Goal: Information Seeking & Learning: Check status

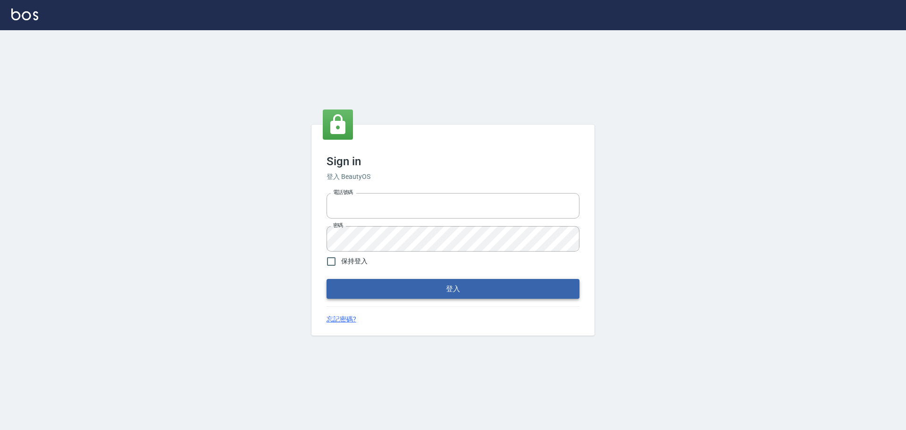
type input "9990001234567"
click at [452, 288] on button "登入" at bounding box center [453, 289] width 253 height 20
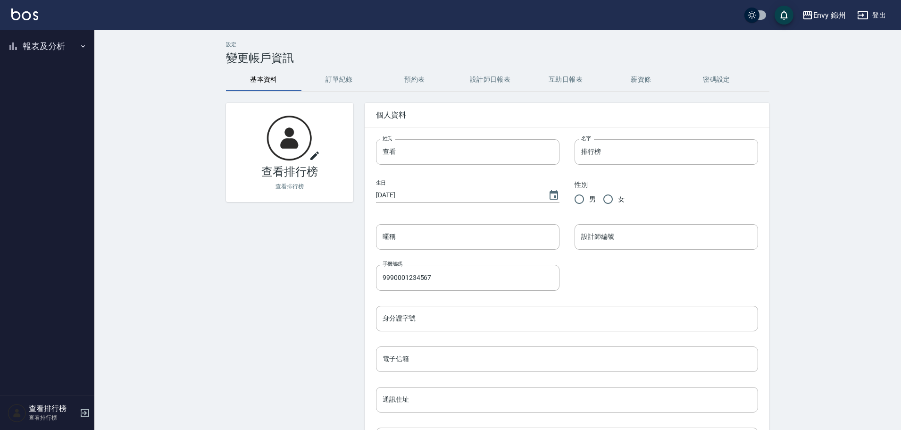
click at [39, 59] on ul "報表及分析 報表目錄 店家排行榜 設計師排行榜 商品銷售排行榜 商品消耗明細" at bounding box center [47, 46] width 87 height 32
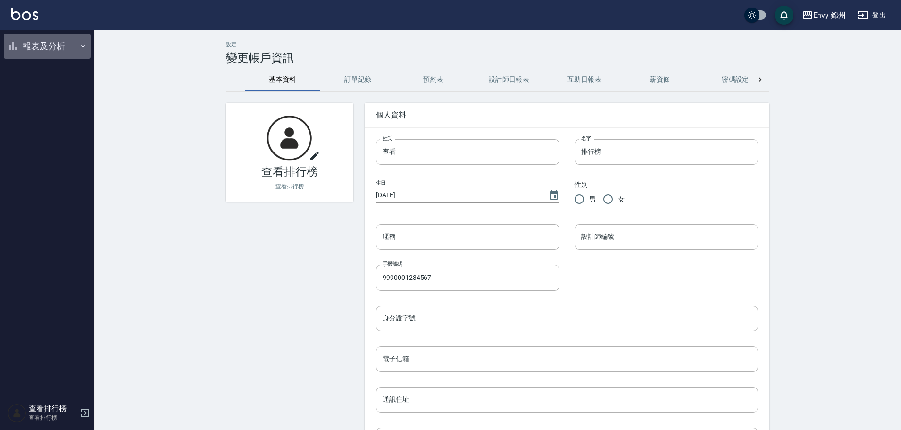
click at [41, 46] on button "報表及分析" at bounding box center [47, 46] width 87 height 25
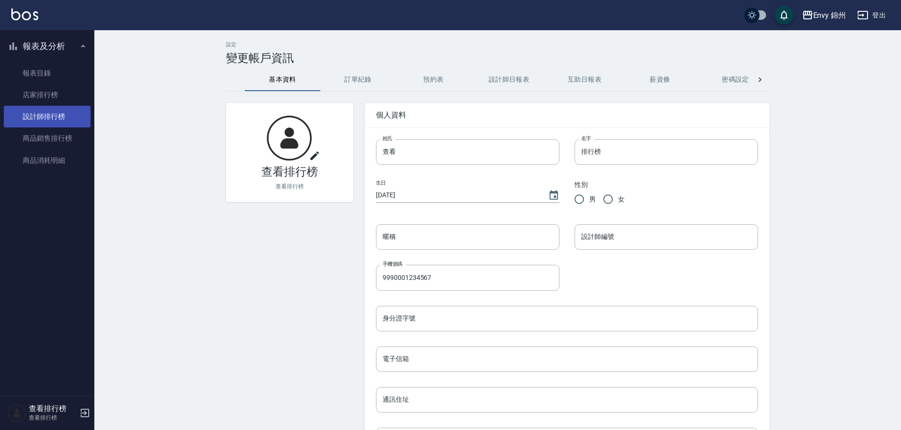
click at [49, 114] on link "設計師排行榜" at bounding box center [47, 117] width 87 height 22
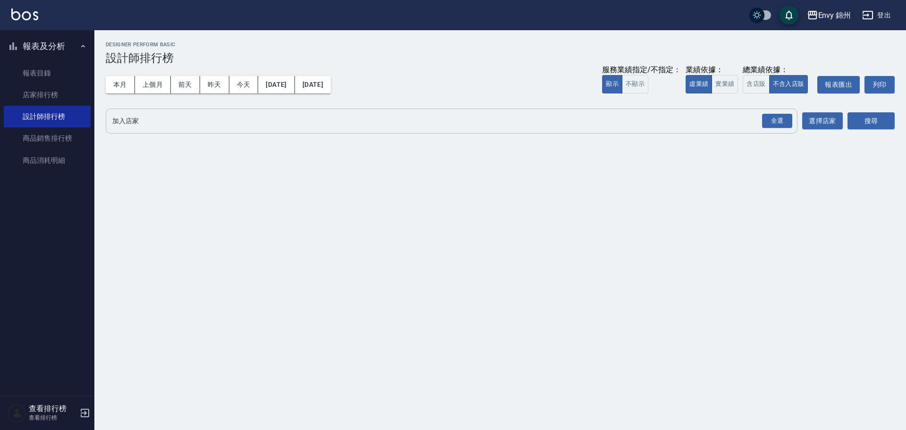
click at [774, 129] on button "全選" at bounding box center [777, 121] width 34 height 18
click at [788, 120] on div "全選" at bounding box center [777, 121] width 30 height 15
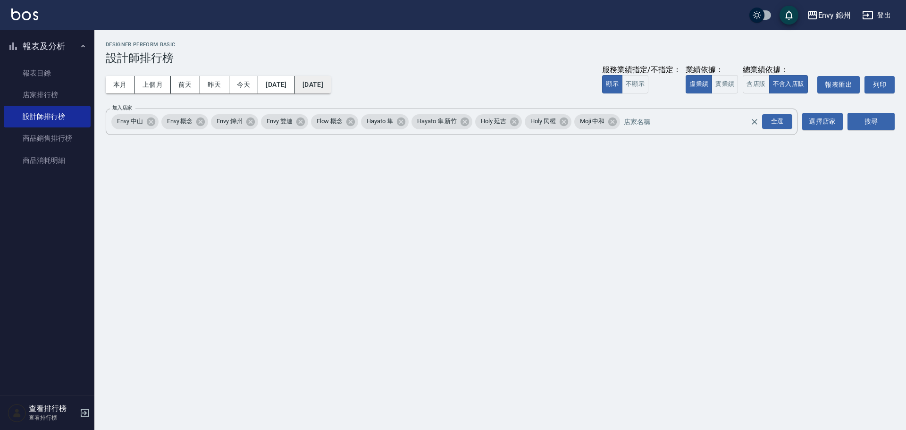
click at [331, 82] on button "[DATE]" at bounding box center [313, 84] width 36 height 17
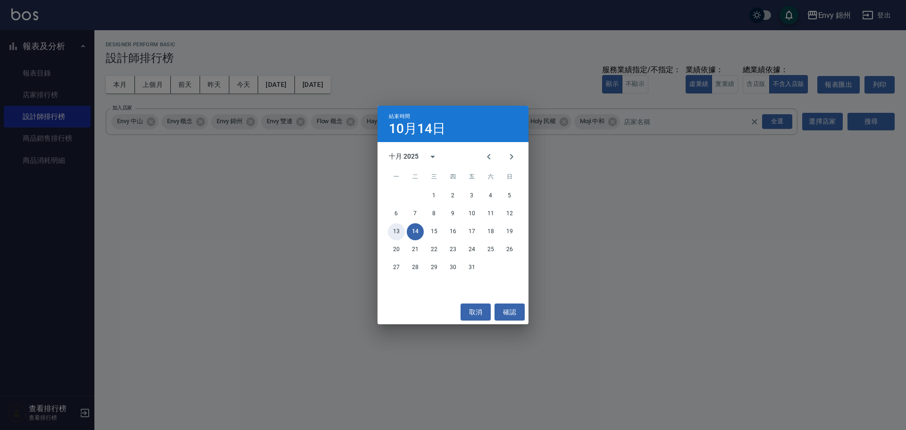
click at [398, 229] on button "13" at bounding box center [396, 231] width 17 height 17
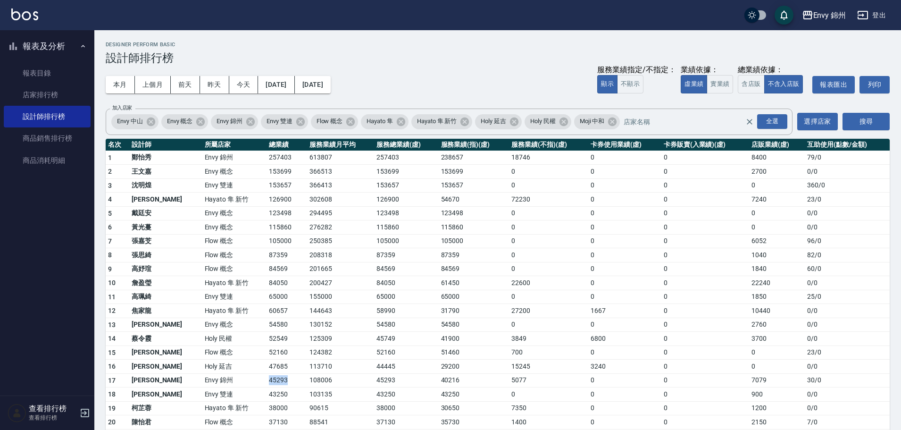
drag, startPoint x: 215, startPoint y: 381, endPoint x: 272, endPoint y: 384, distance: 57.2
click at [272, 384] on tr "17 [PERSON_NAME] [GEOGRAPHIC_DATA] 108006 45293 40216 5077 0 0 7079 30 / 0" at bounding box center [498, 380] width 784 height 14
click at [54, 96] on link "店家排行榜" at bounding box center [47, 95] width 87 height 22
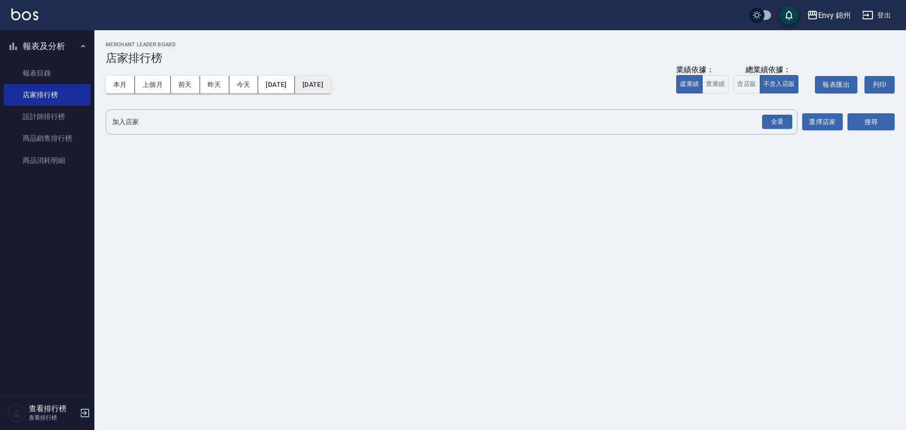
click at [331, 90] on button "[DATE]" at bounding box center [313, 84] width 36 height 17
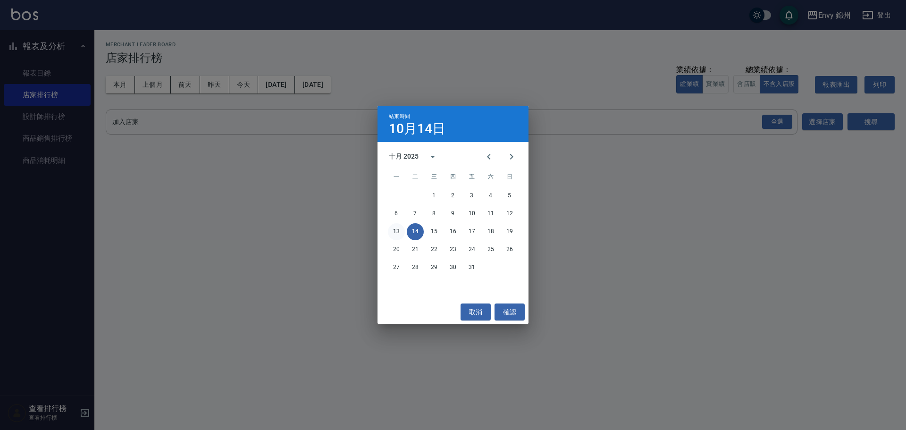
click at [394, 232] on button "13" at bounding box center [396, 231] width 17 height 17
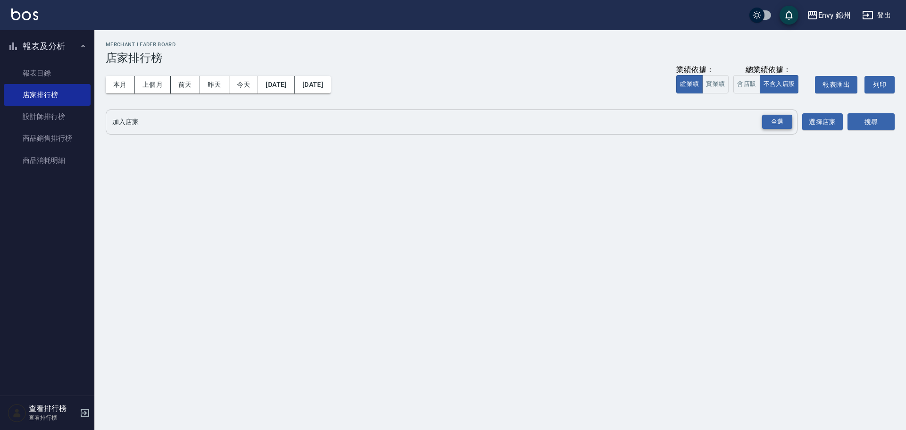
click at [782, 125] on div "全選" at bounding box center [777, 122] width 30 height 15
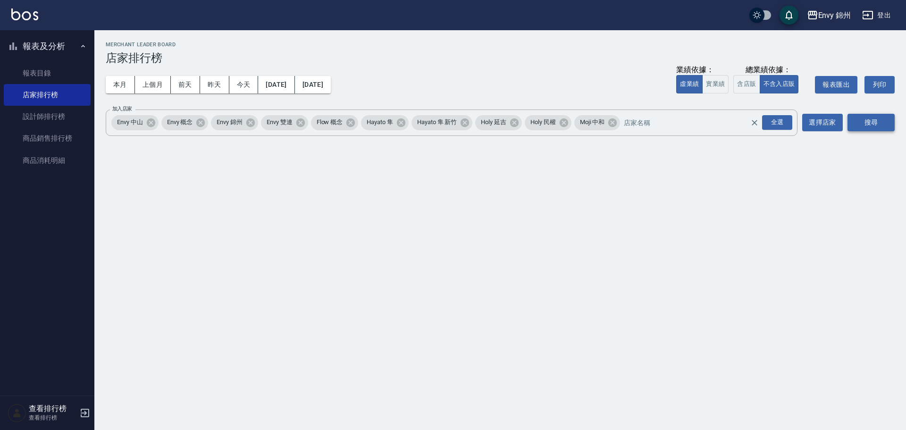
click at [850, 131] on button "搜尋" at bounding box center [871, 122] width 47 height 17
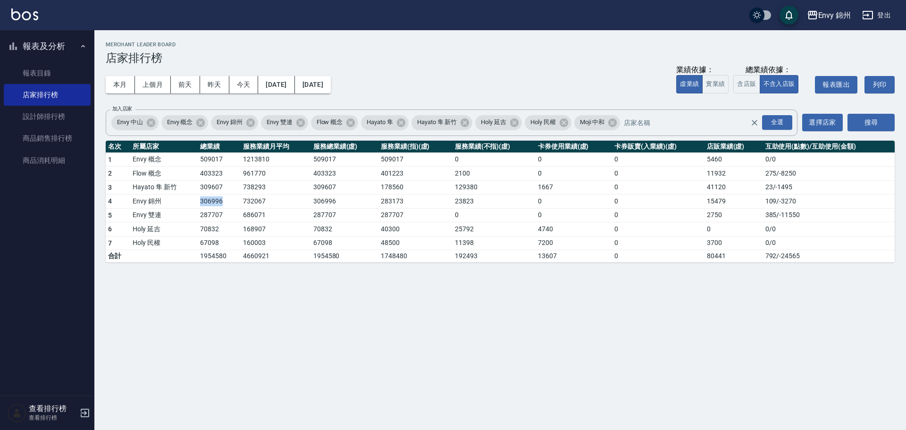
drag, startPoint x: 194, startPoint y: 202, endPoint x: 228, endPoint y: 205, distance: 34.2
click at [228, 205] on tr "4 [GEOGRAPHIC_DATA] 732067 306996 283173 23823 0 0 15479 109 / -3270" at bounding box center [500, 201] width 789 height 14
click at [39, 121] on link "設計師排行榜" at bounding box center [47, 117] width 87 height 22
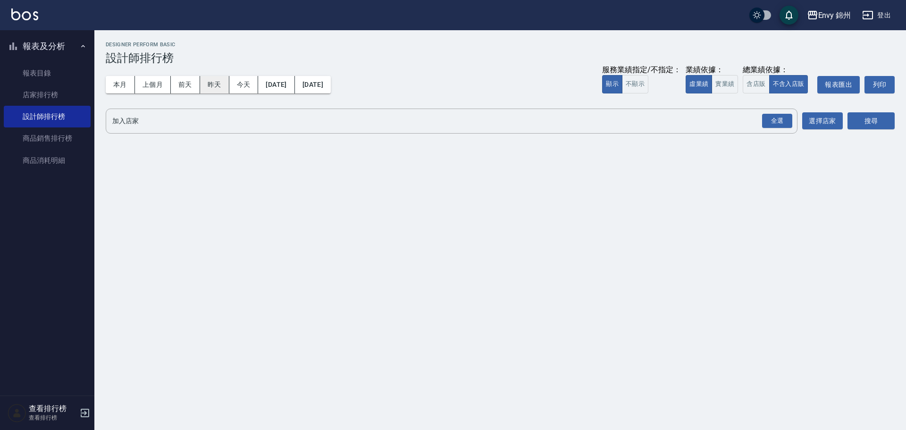
drag, startPoint x: 227, startPoint y: 85, endPoint x: 214, endPoint y: 77, distance: 15.5
click at [219, 80] on button "昨天" at bounding box center [214, 84] width 29 height 17
click at [215, 77] on button "昨天" at bounding box center [214, 84] width 29 height 17
click at [770, 119] on div "全選" at bounding box center [777, 121] width 30 height 15
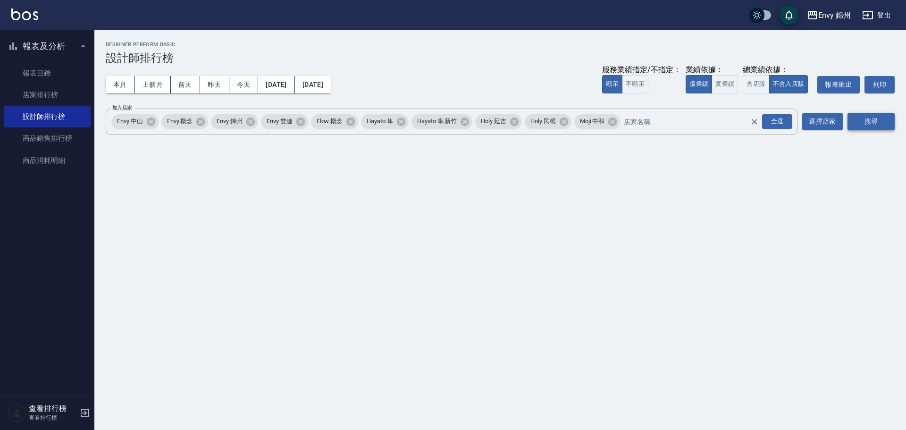
click at [888, 126] on button "搜尋" at bounding box center [871, 121] width 47 height 17
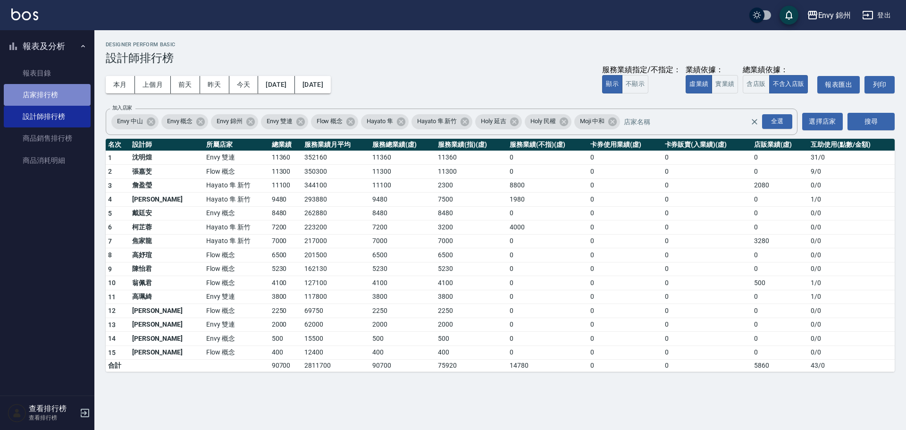
click at [50, 93] on link "店家排行榜" at bounding box center [47, 95] width 87 height 22
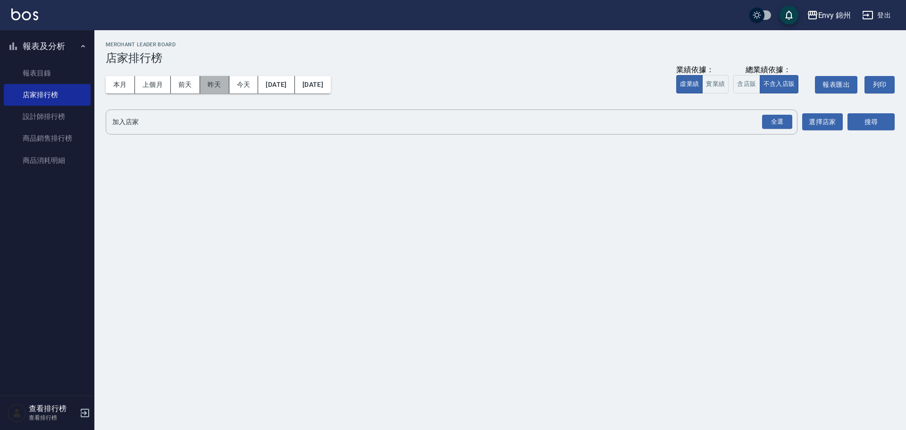
click at [227, 83] on button "昨天" at bounding box center [214, 84] width 29 height 17
click at [777, 127] on div "全選" at bounding box center [777, 122] width 30 height 15
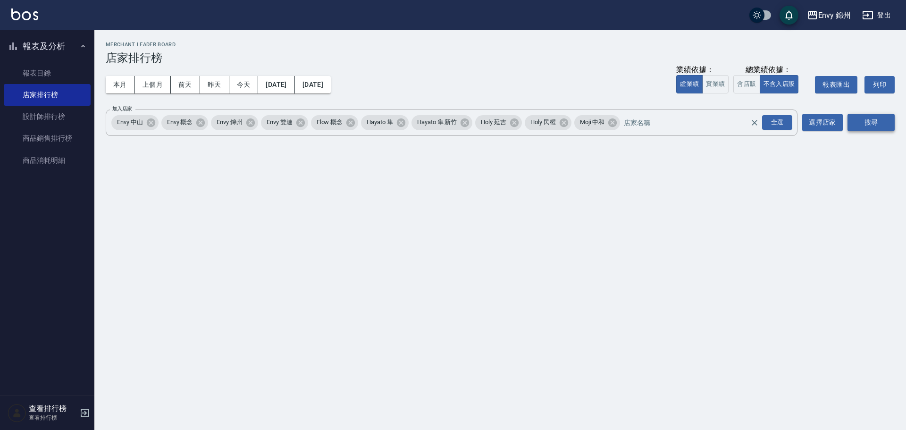
click at [859, 127] on button "搜尋" at bounding box center [871, 122] width 47 height 17
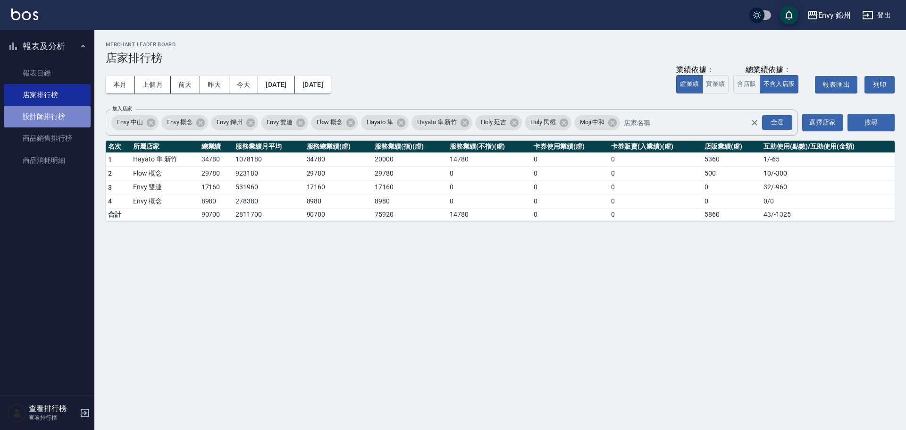
click at [61, 109] on link "設計師排行榜" at bounding box center [47, 117] width 87 height 22
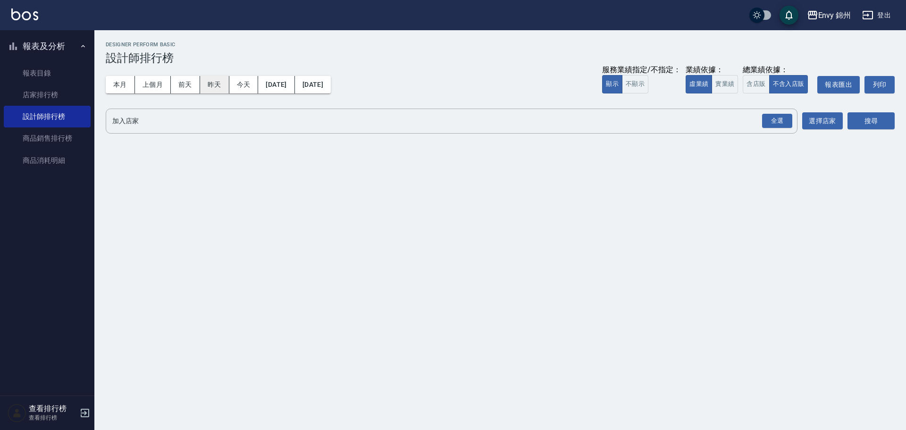
drag, startPoint x: 196, startPoint y: 82, endPoint x: 209, endPoint y: 81, distance: 13.2
click at [198, 82] on button "前天" at bounding box center [185, 84] width 29 height 17
click at [213, 80] on button "昨天" at bounding box center [214, 84] width 29 height 17
drag, startPoint x: 770, startPoint y: 119, endPoint x: 799, endPoint y: 123, distance: 28.6
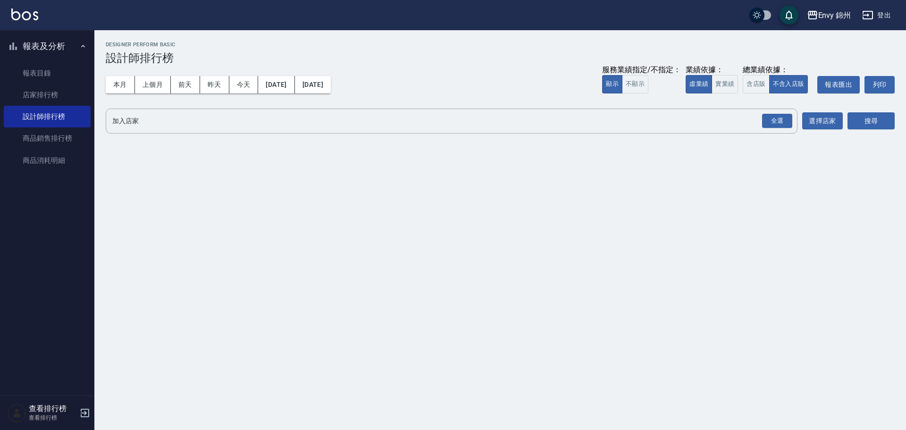
click at [771, 119] on div "全選" at bounding box center [777, 121] width 30 height 15
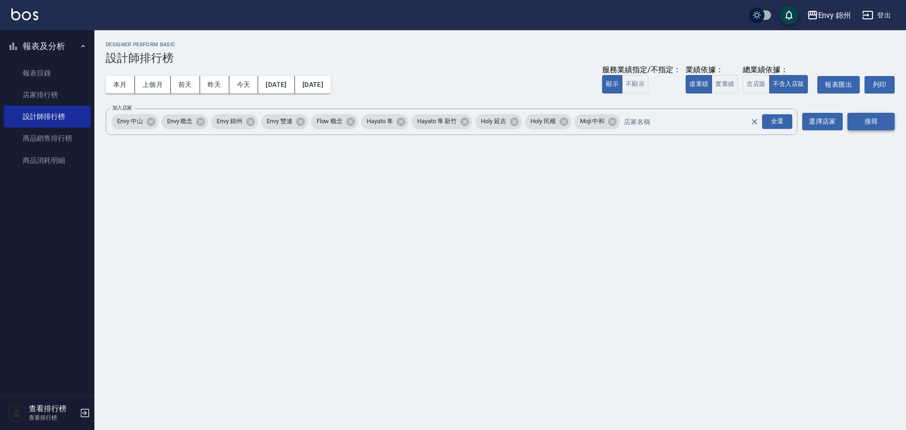
drag, startPoint x: 857, startPoint y: 127, endPoint x: 862, endPoint y: 127, distance: 5.2
click at [862, 127] on button "搜尋" at bounding box center [871, 121] width 47 height 17
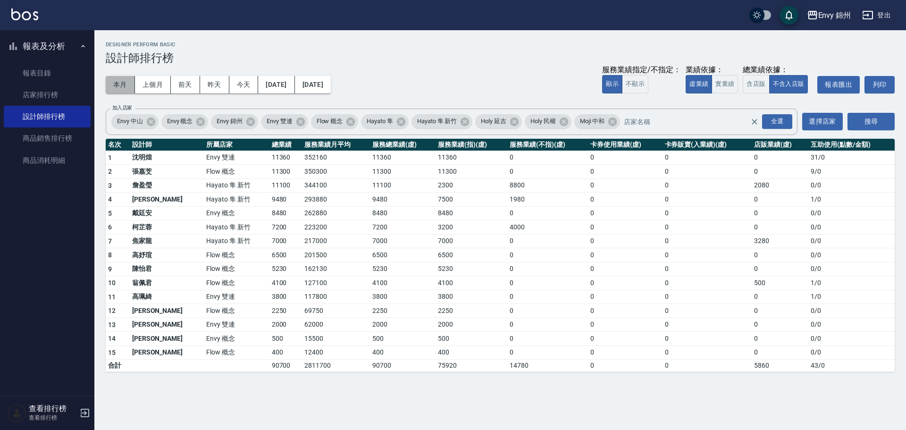
click at [120, 80] on button "本月" at bounding box center [120, 84] width 29 height 17
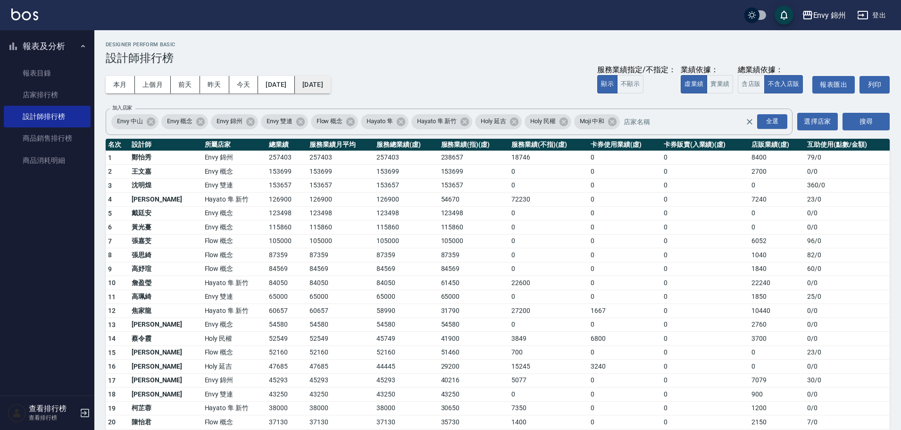
click at [331, 78] on button "[DATE]" at bounding box center [313, 84] width 36 height 17
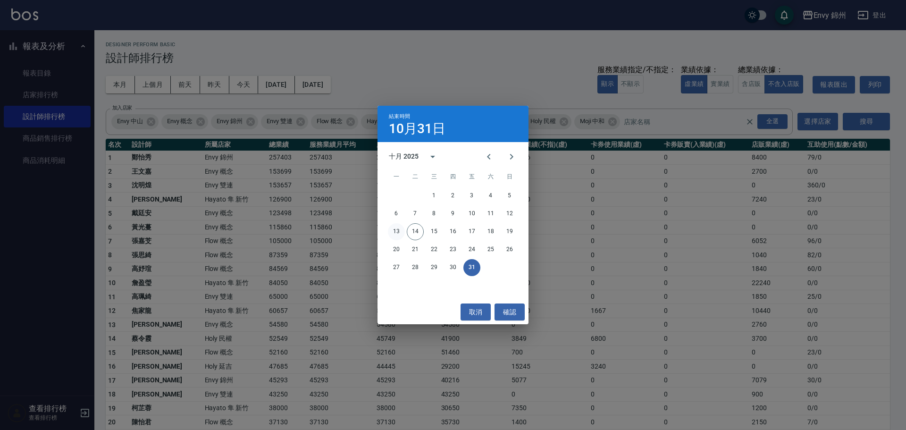
click at [395, 233] on button "13" at bounding box center [396, 231] width 17 height 17
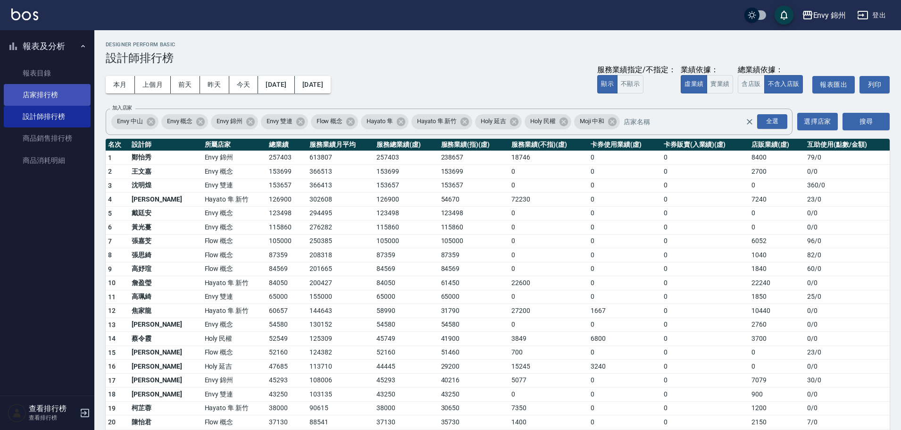
click at [55, 98] on link "店家排行榜" at bounding box center [47, 95] width 87 height 22
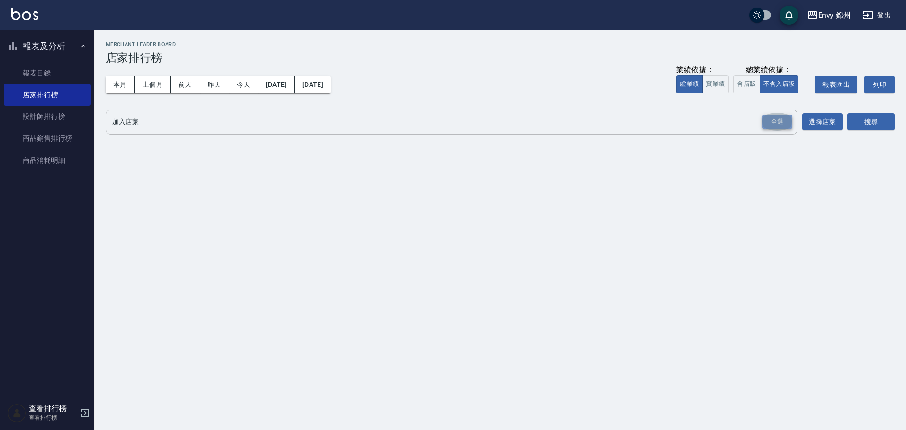
click at [764, 126] on div "全選" at bounding box center [777, 122] width 30 height 15
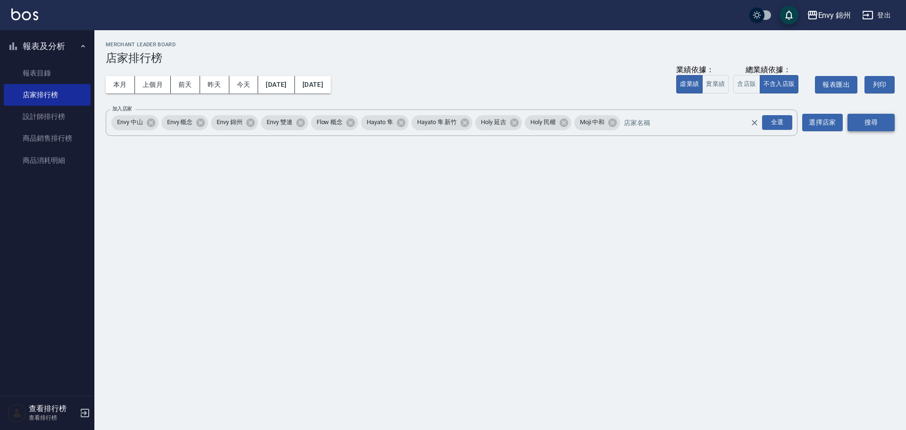
click at [869, 123] on button "搜尋" at bounding box center [871, 122] width 47 height 17
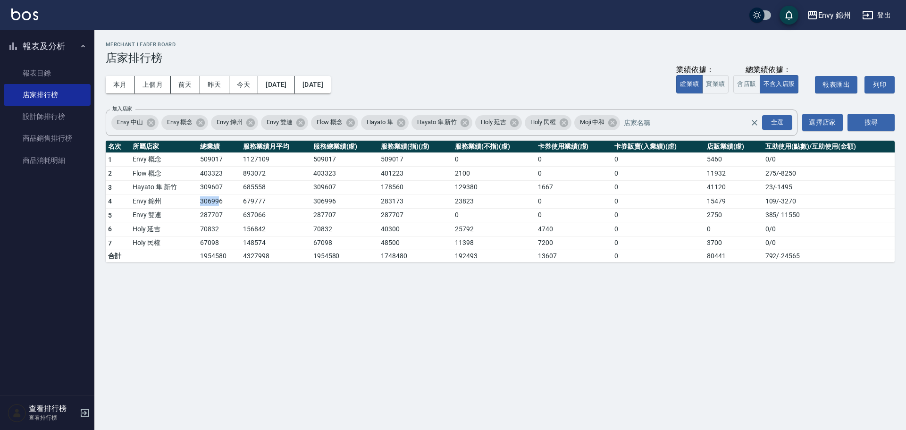
drag, startPoint x: 195, startPoint y: 202, endPoint x: 218, endPoint y: 203, distance: 22.7
click at [218, 203] on tr "4 [GEOGRAPHIC_DATA] 679777 306996 283173 23823 0 0 15479 109 / -3270" at bounding box center [500, 201] width 789 height 14
click at [228, 203] on td "306996" at bounding box center [219, 201] width 43 height 14
drag, startPoint x: 701, startPoint y: 200, endPoint x: 716, endPoint y: 201, distance: 15.2
click at [716, 201] on tr "4 [GEOGRAPHIC_DATA] 679777 306996 283173 23823 0 0 15479 109 / -3270" at bounding box center [500, 201] width 789 height 14
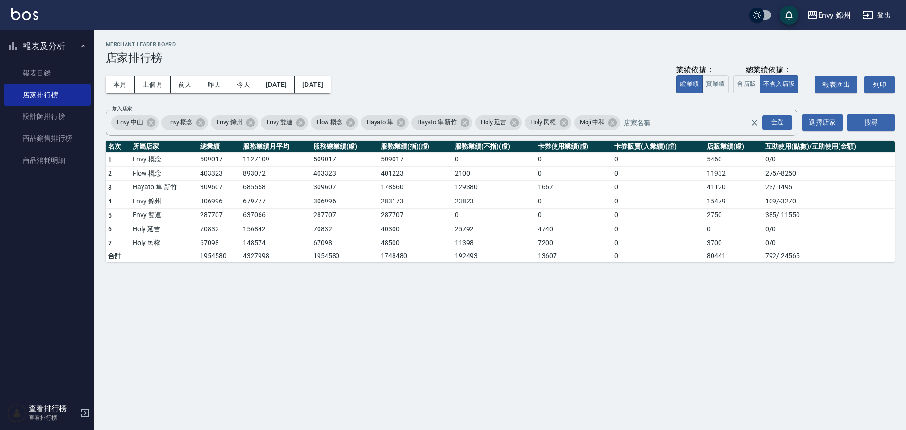
click at [202, 210] on td "287707" at bounding box center [219, 215] width 43 height 14
click at [883, 17] on button "登出" at bounding box center [876, 15] width 36 height 17
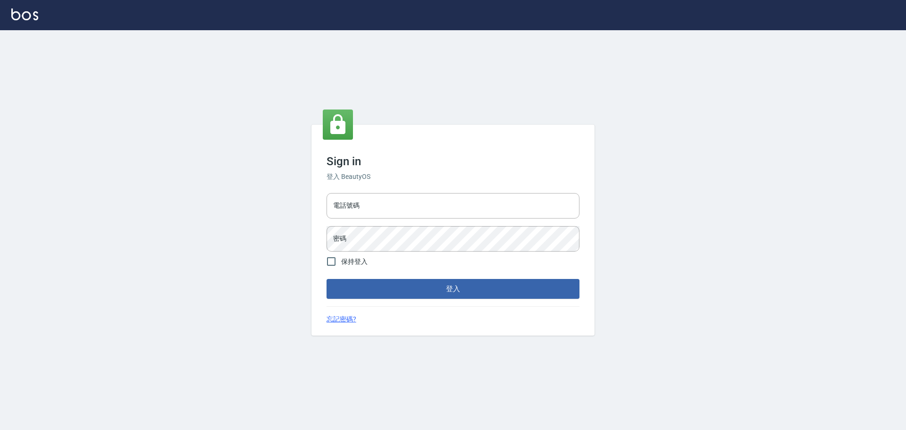
type input "9990001234567"
click at [407, 206] on input "9990001234567" at bounding box center [453, 205] width 253 height 25
type input "25153595"
click at [461, 288] on button "登入" at bounding box center [453, 289] width 253 height 20
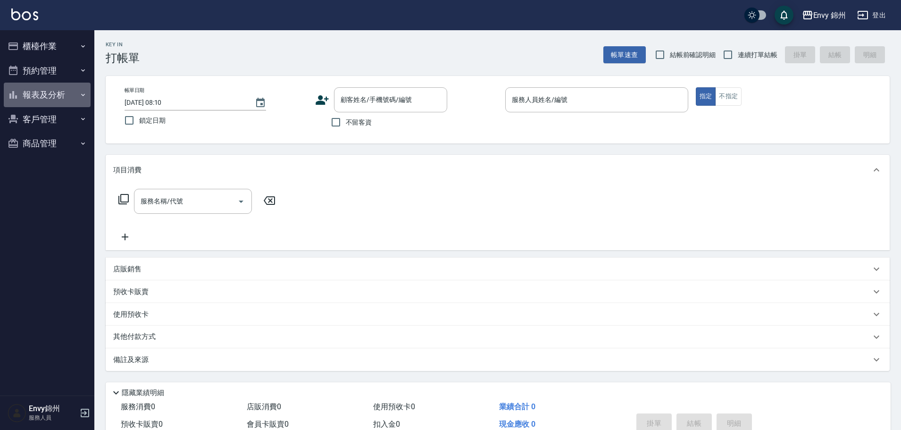
click at [38, 87] on button "報表及分析" at bounding box center [47, 95] width 87 height 25
